Goal: Transaction & Acquisition: Purchase product/service

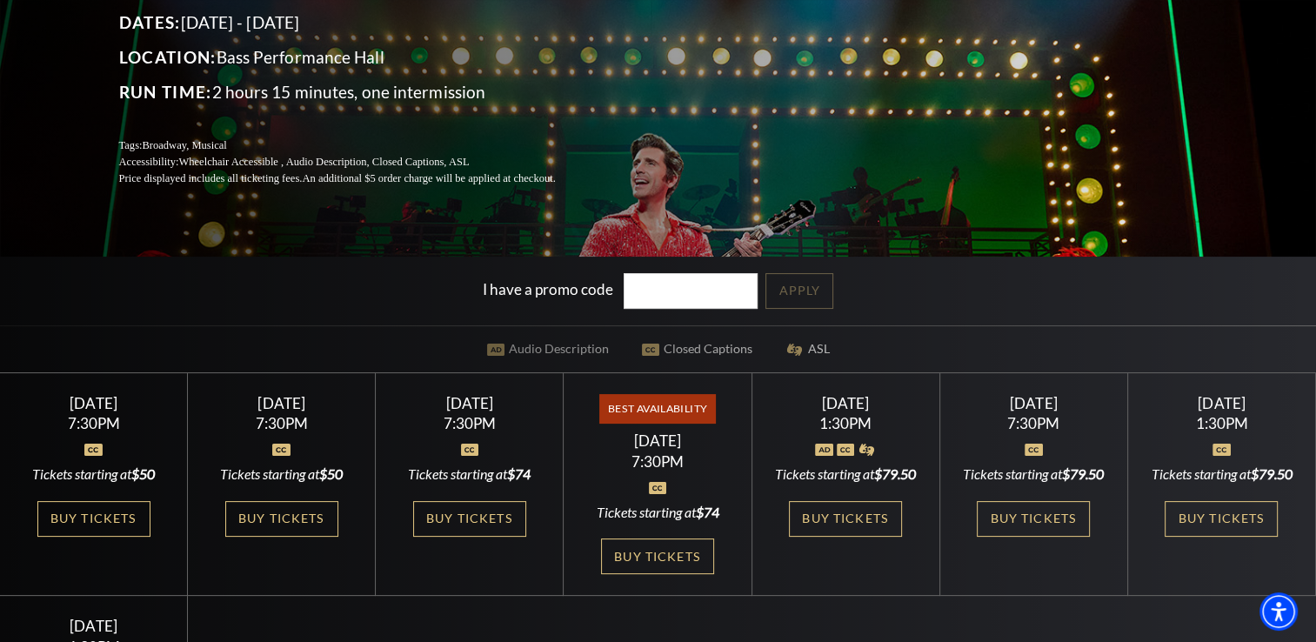
scroll to position [261, 0]
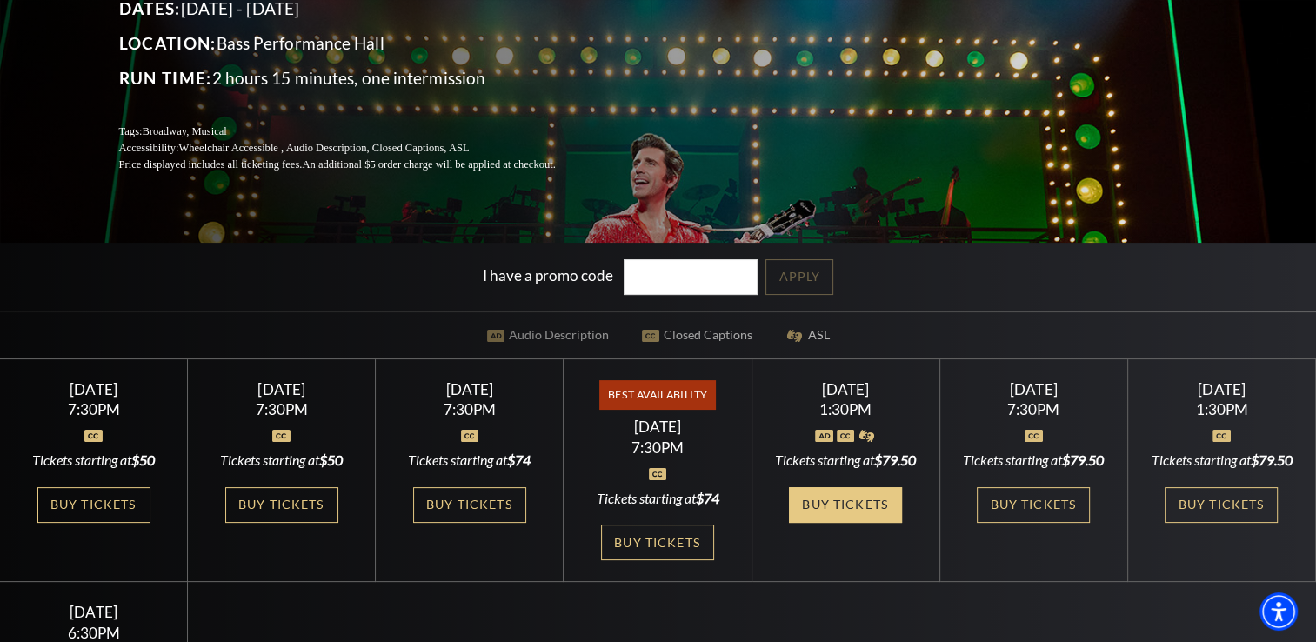
click at [839, 523] on link "Buy Tickets" at bounding box center [845, 505] width 113 height 36
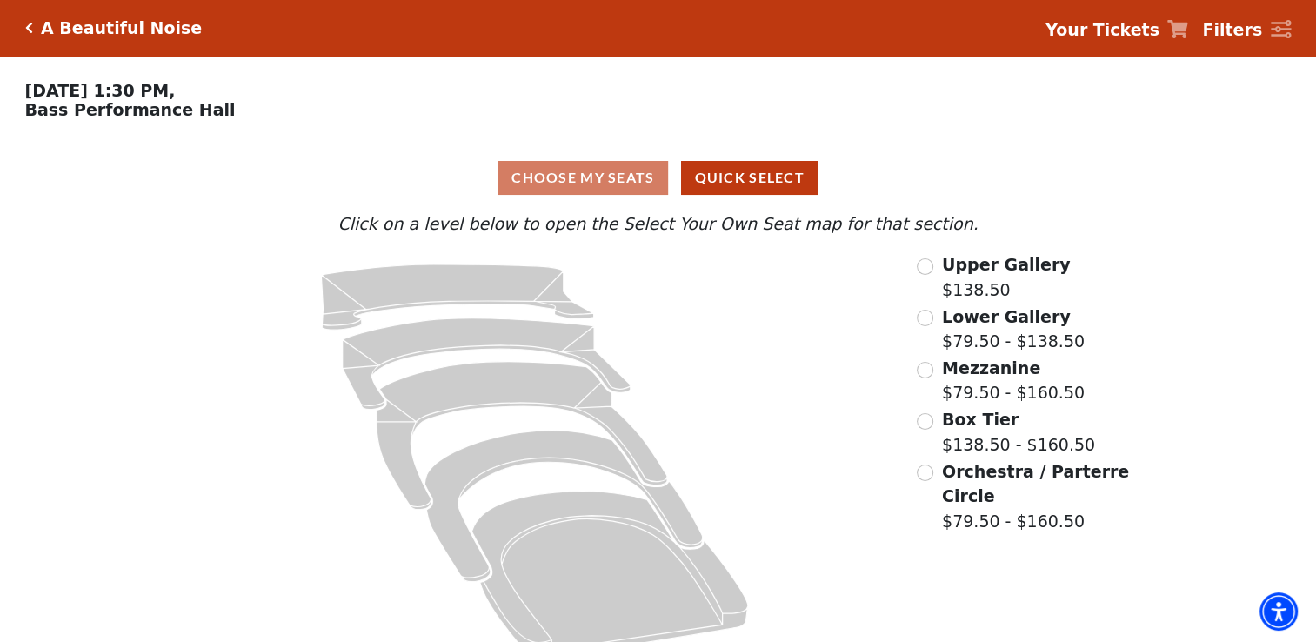
click at [641, 185] on div "Choose My Seats Quick Select" at bounding box center [657, 178] width 987 height 34
click at [928, 481] on input "Orchestra / Parterre Circle$79.50 - $160.50\a" at bounding box center [925, 473] width 17 height 17
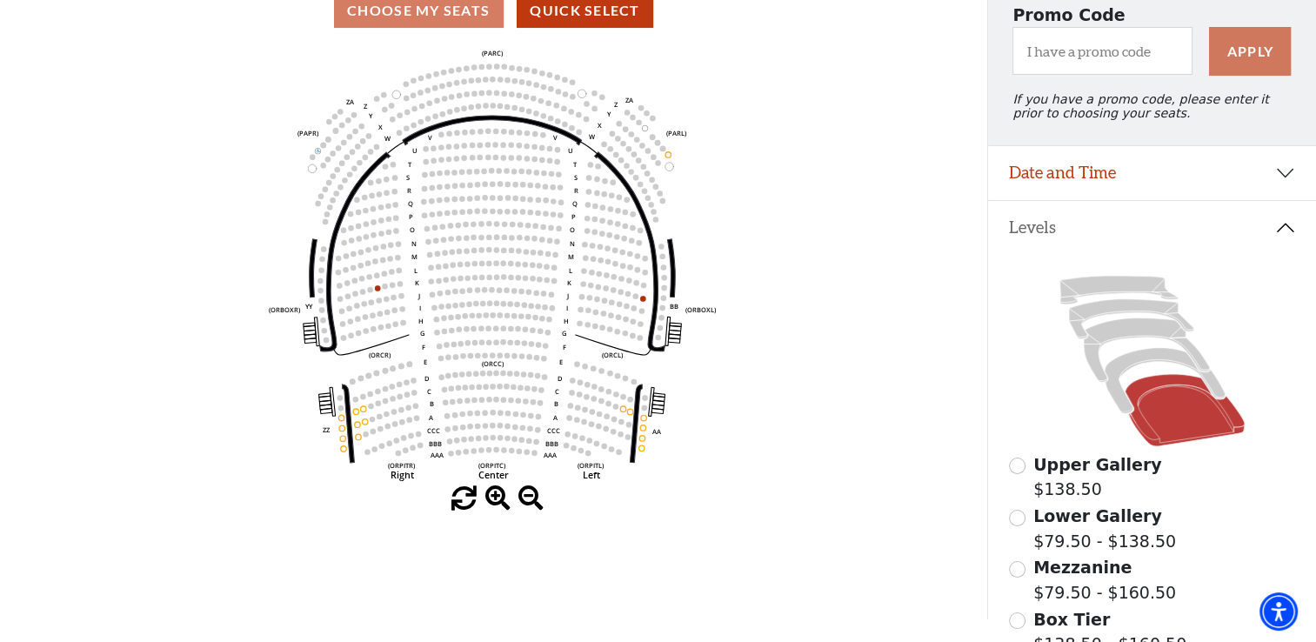
scroll to position [254, 0]
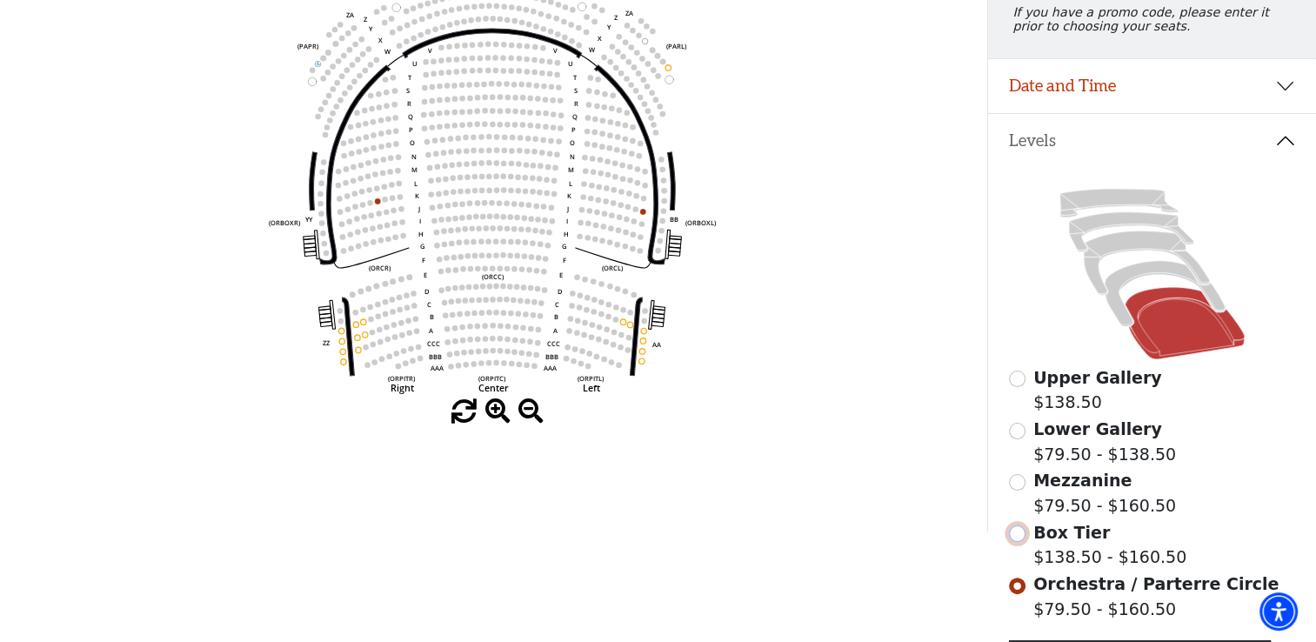
click at [1019, 542] on input "Box Tier$138.50 - $160.50\a" at bounding box center [1017, 533] width 17 height 17
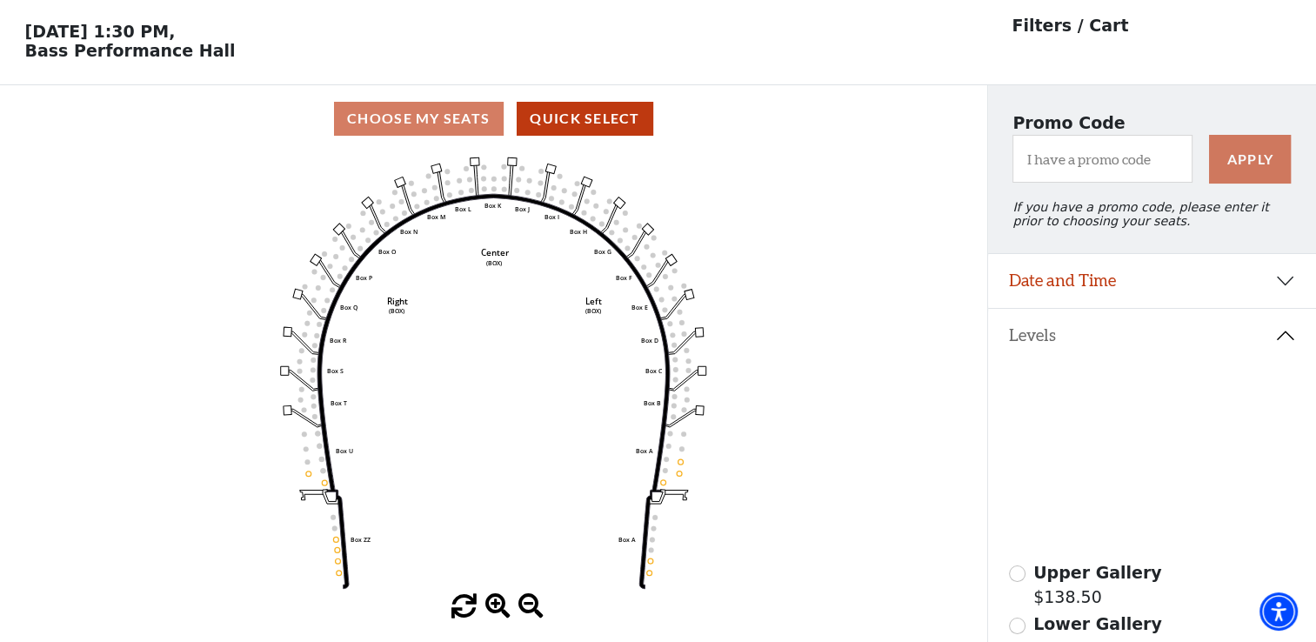
scroll to position [80, 0]
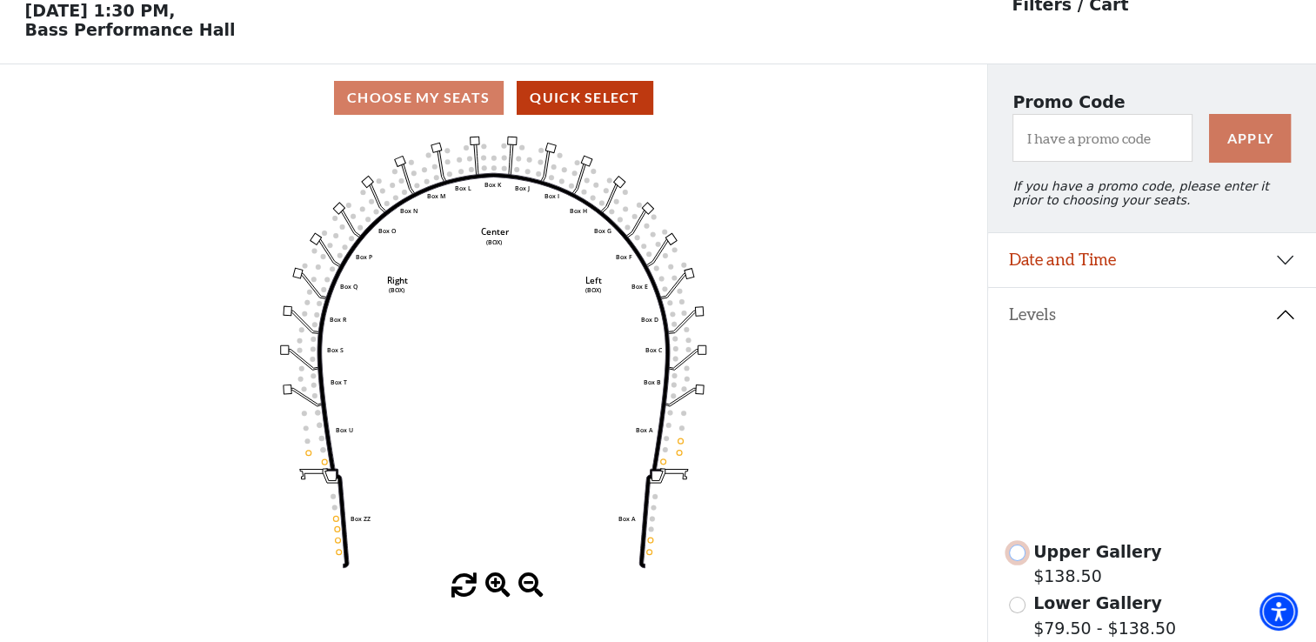
click at [1014, 559] on input "Upper Gallery$138.50\a" at bounding box center [1017, 553] width 17 height 17
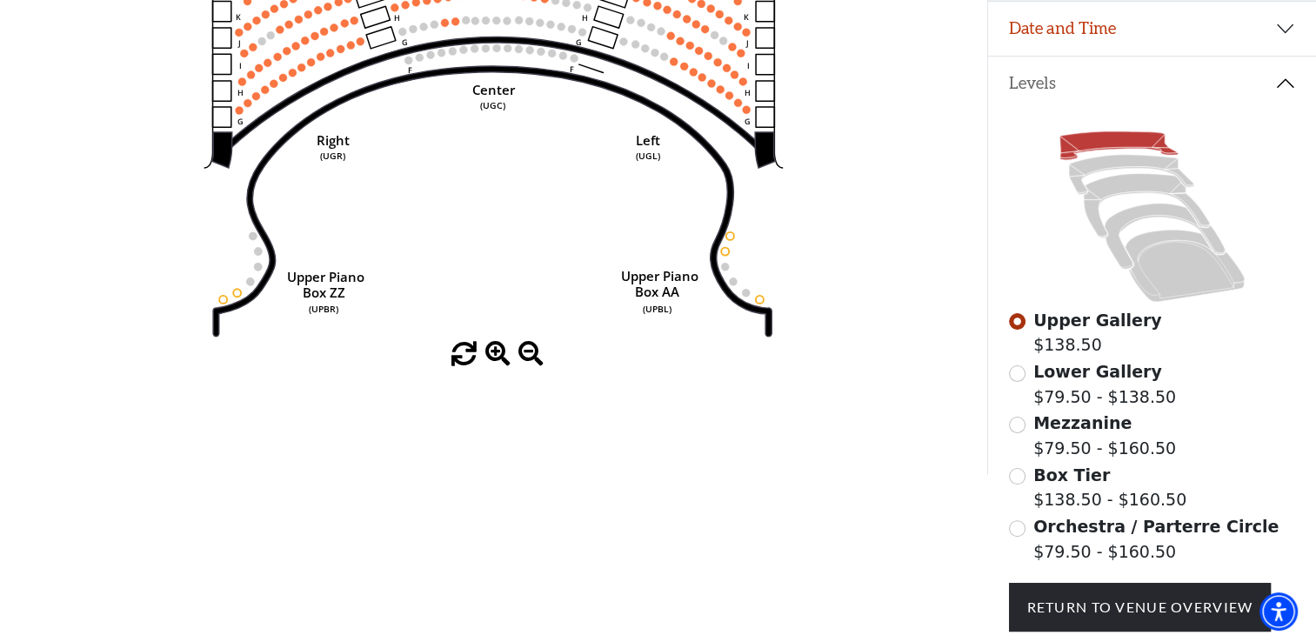
scroll to position [341, 0]
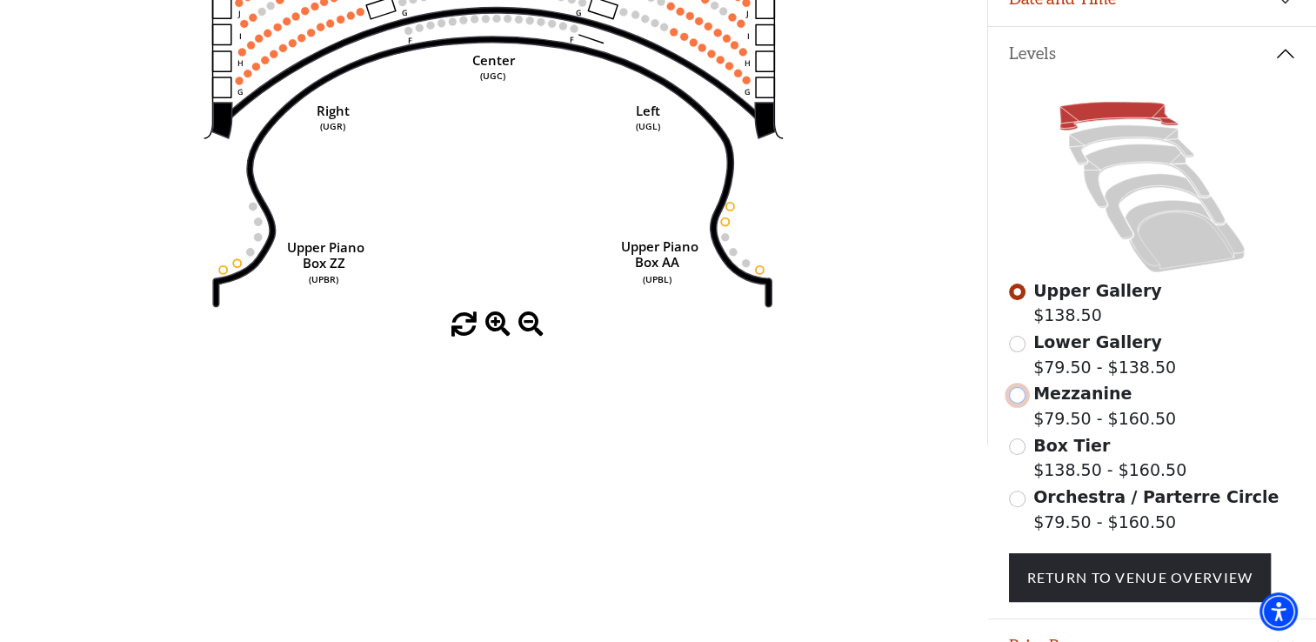
click at [1018, 404] on input "Mezzanine$79.50 - $160.50\a" at bounding box center [1017, 395] width 17 height 17
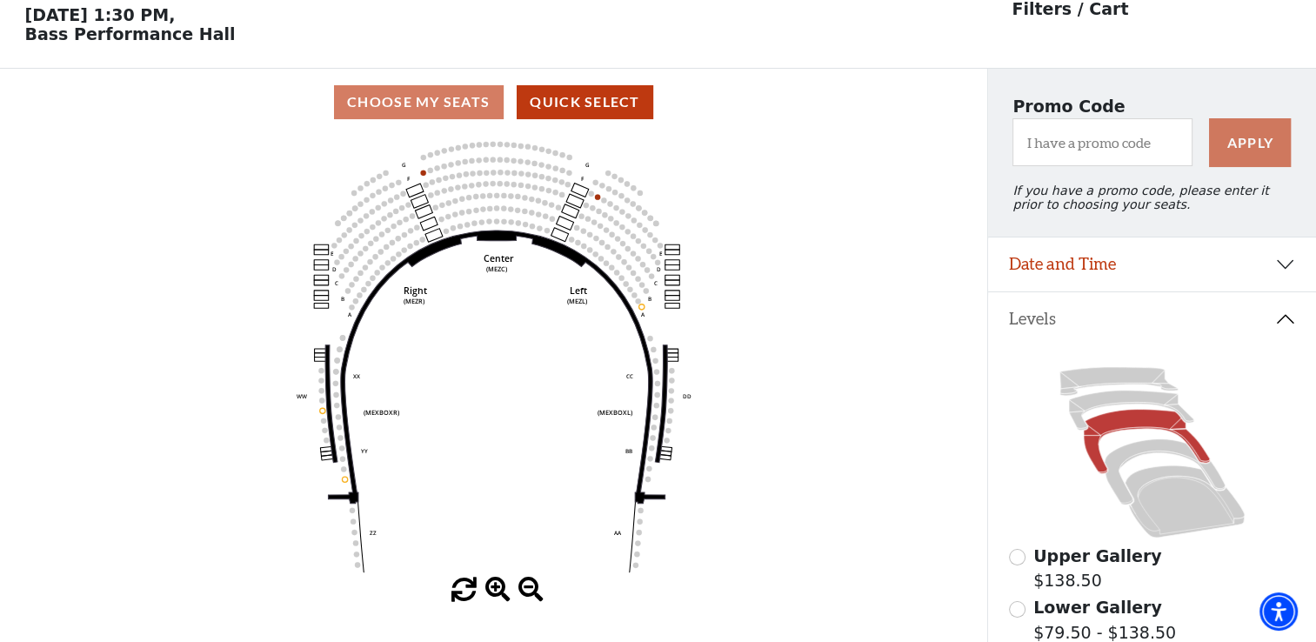
scroll to position [80, 0]
